Goal: Transaction & Acquisition: Purchase product/service

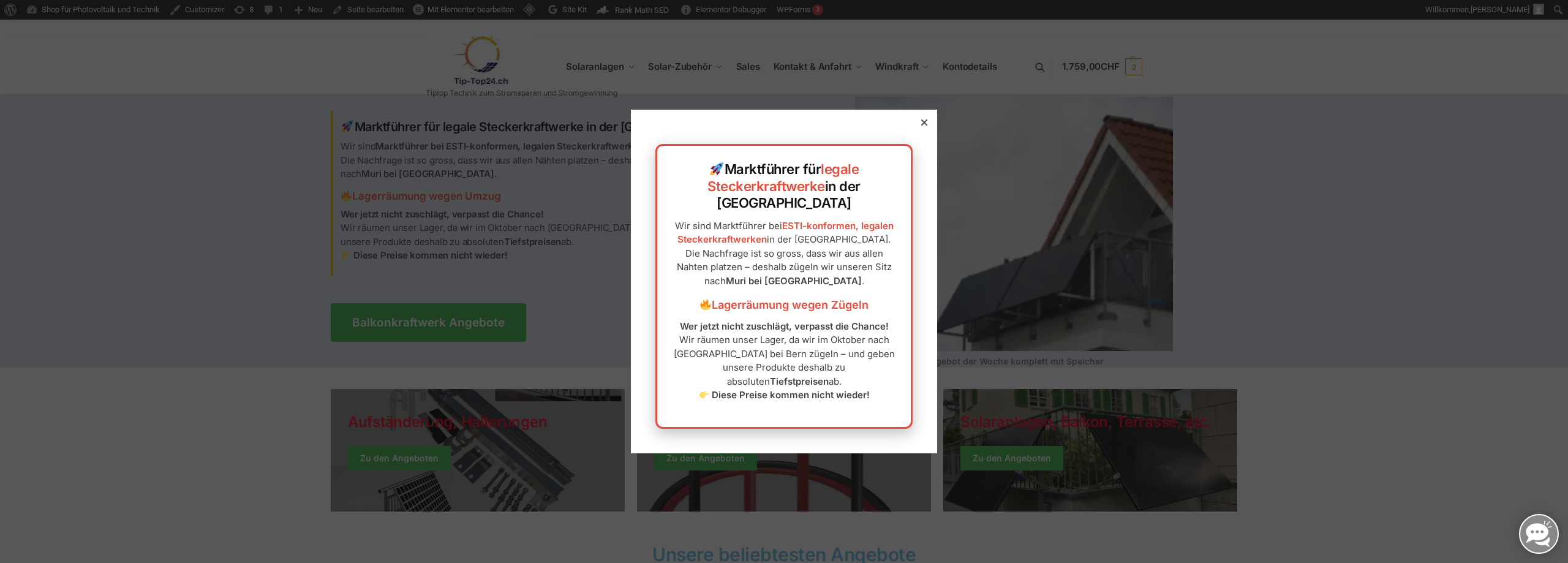
click at [919, 128] on div at bounding box center [924, 123] width 11 height 11
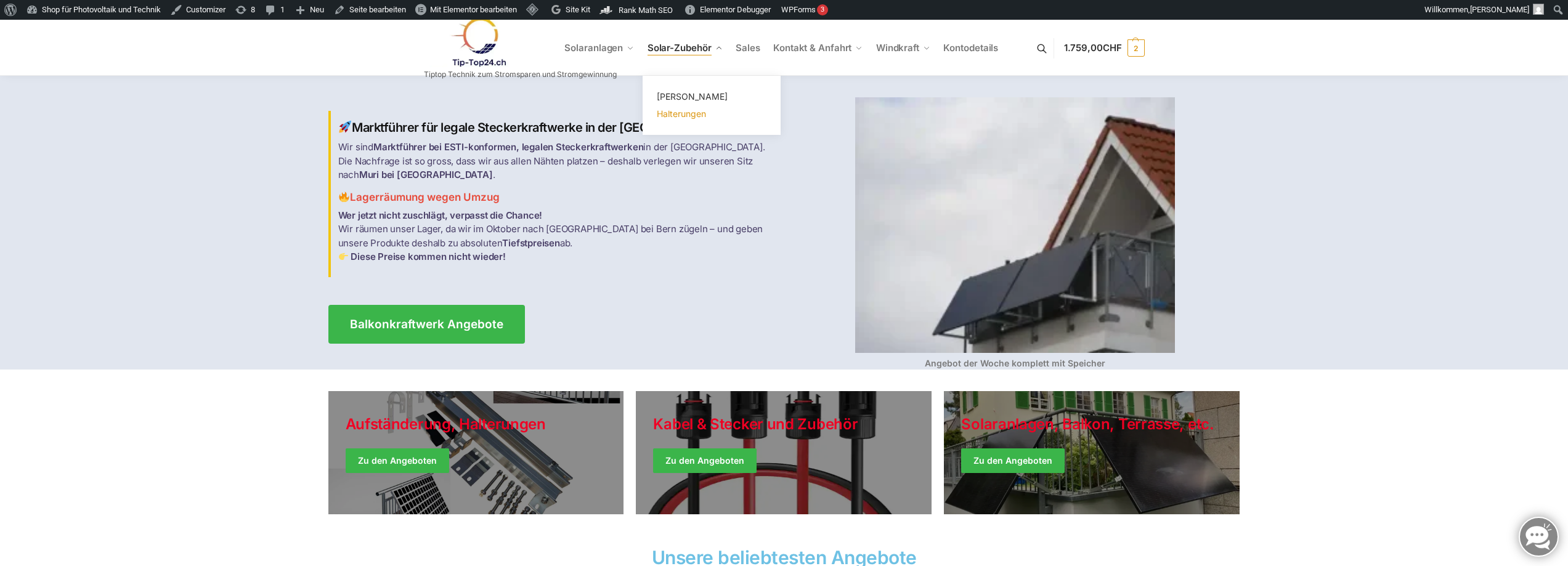
click at [679, 113] on span "Halterungen" at bounding box center [681, 113] width 49 height 10
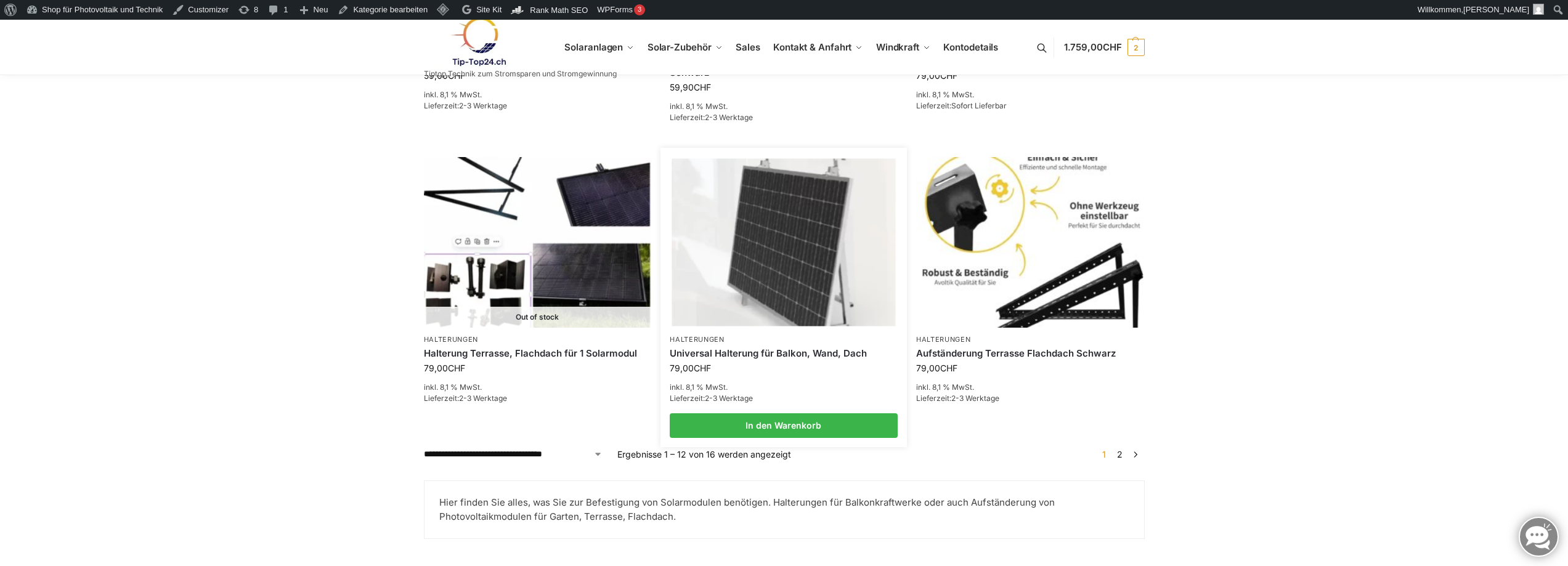
scroll to position [1415, 0]
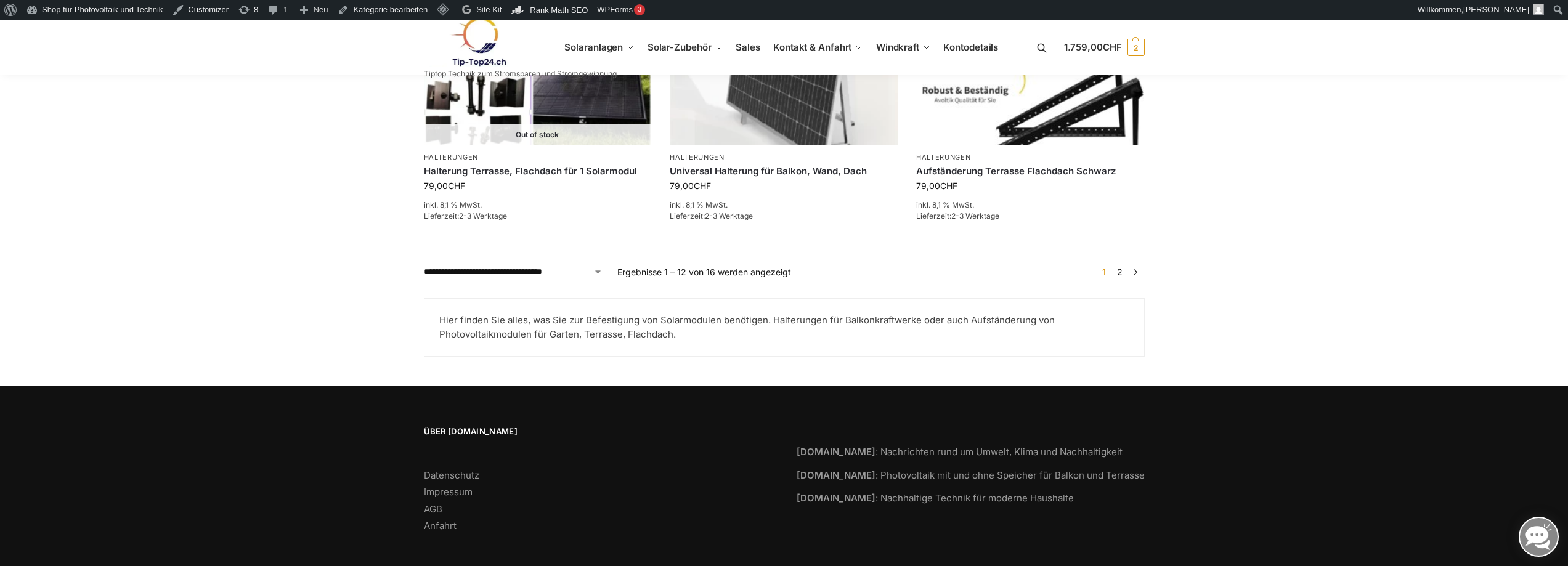
click at [1119, 267] on link "2" at bounding box center [1120, 272] width 12 height 10
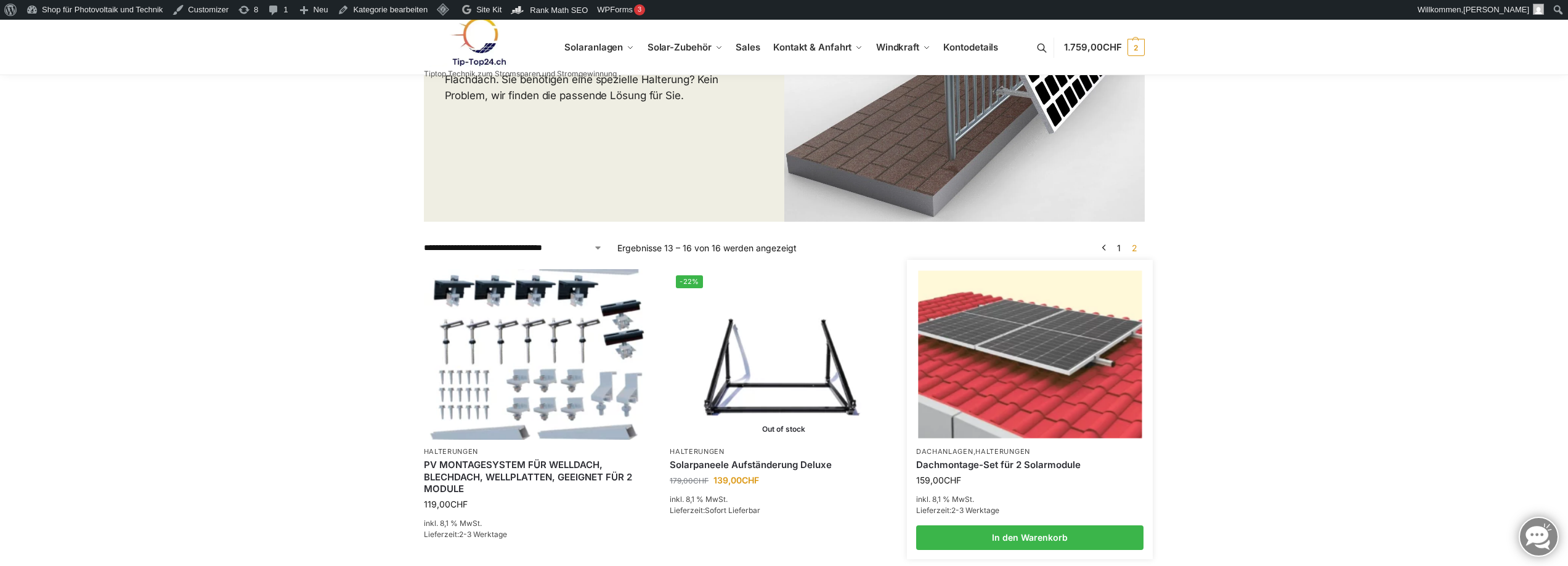
click at [1005, 465] on link "Dachmontage-Set für 2 Solarmodule" at bounding box center [1030, 465] width 228 height 13
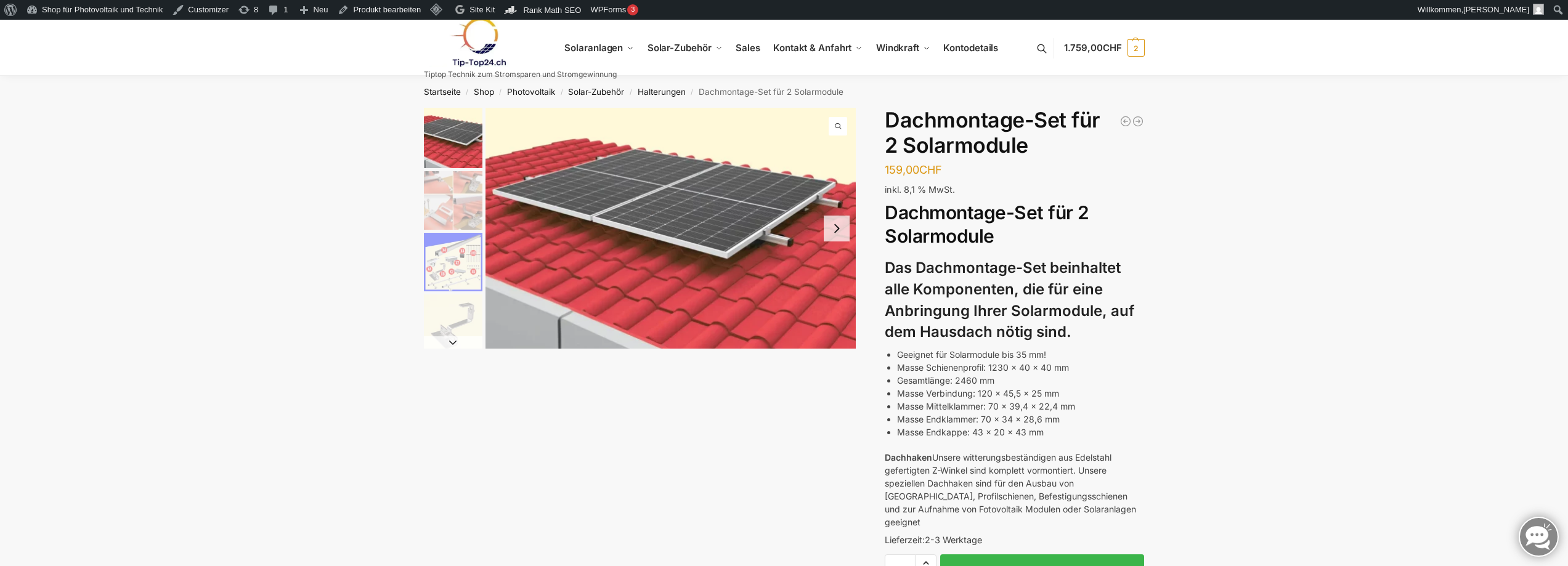
click at [489, 48] on img at bounding box center [478, 42] width 108 height 50
